Goal: Information Seeking & Learning: Learn about a topic

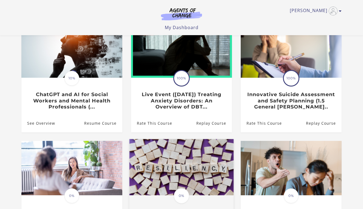
scroll to position [61, 0]
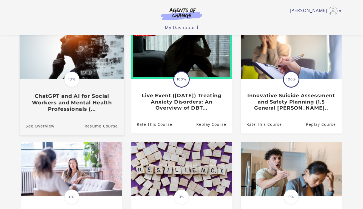
click at [89, 102] on h3 "ChatGPT and AI for Social Workers and Mental Health Professionals (..." at bounding box center [72, 102] width 92 height 19
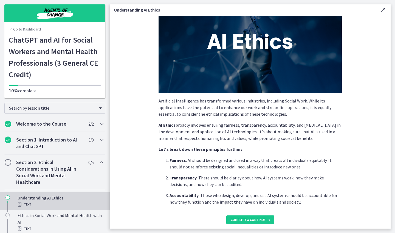
scroll to position [37, 0]
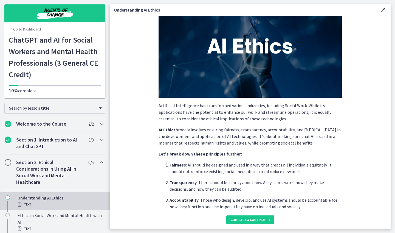
click at [363, 11] on icon at bounding box center [382, 10] width 7 height 7
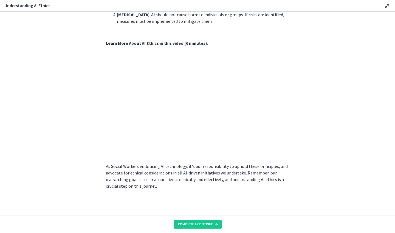
scroll to position [0, 0]
click at [210, 208] on button "Complete & continue" at bounding box center [198, 223] width 48 height 9
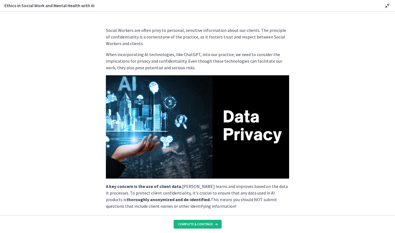
click at [187, 208] on span "Complete & continue" at bounding box center [195, 224] width 35 height 4
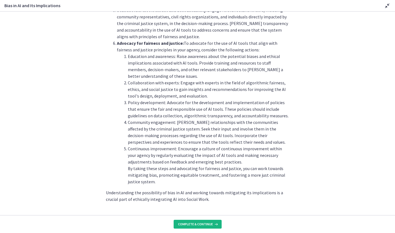
click at [199, 208] on button "Complete & continue" at bounding box center [198, 223] width 48 height 9
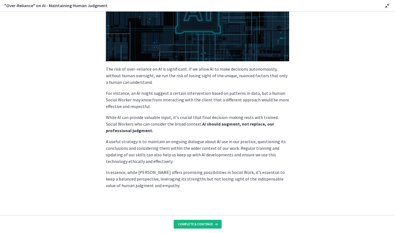
click at [197, 208] on button "Complete & continue" at bounding box center [198, 223] width 48 height 9
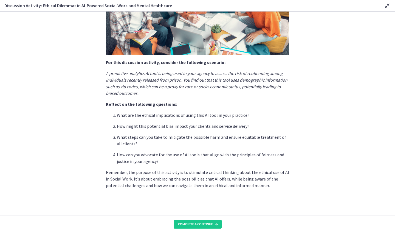
scroll to position [100, 0]
click at [201, 208] on button "Complete & continue" at bounding box center [198, 223] width 48 height 9
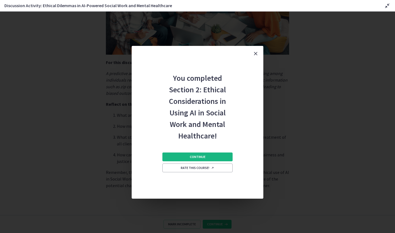
click at [180, 154] on button "Continue" at bounding box center [197, 156] width 70 height 9
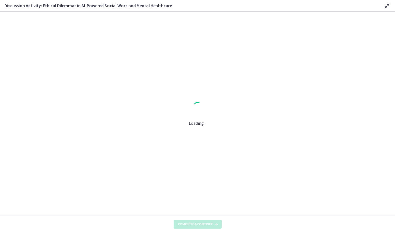
scroll to position [0, 0]
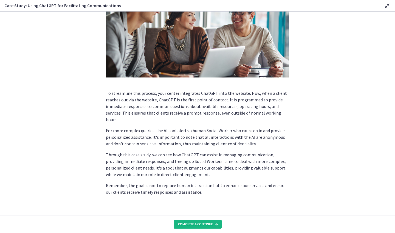
click at [202, 208] on button "Complete & continue" at bounding box center [198, 223] width 48 height 9
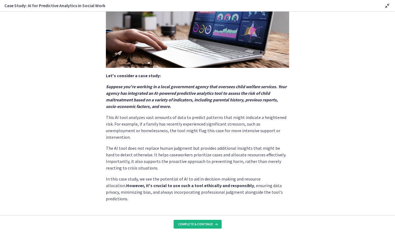
click at [203, 208] on span "Complete & continue" at bounding box center [195, 224] width 35 height 4
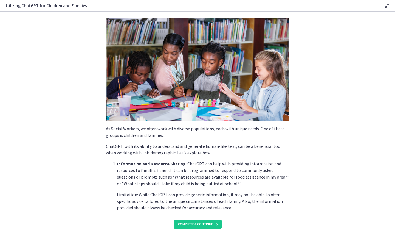
scroll to position [8, 0]
